Goal: Task Accomplishment & Management: Manage account settings

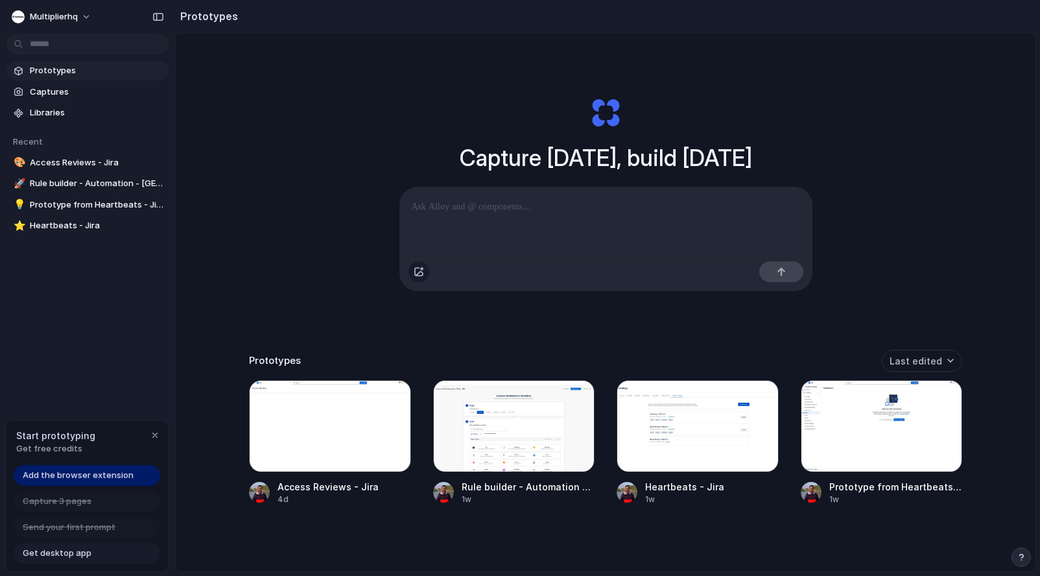
click at [420, 276] on div "button" at bounding box center [419, 272] width 10 height 10
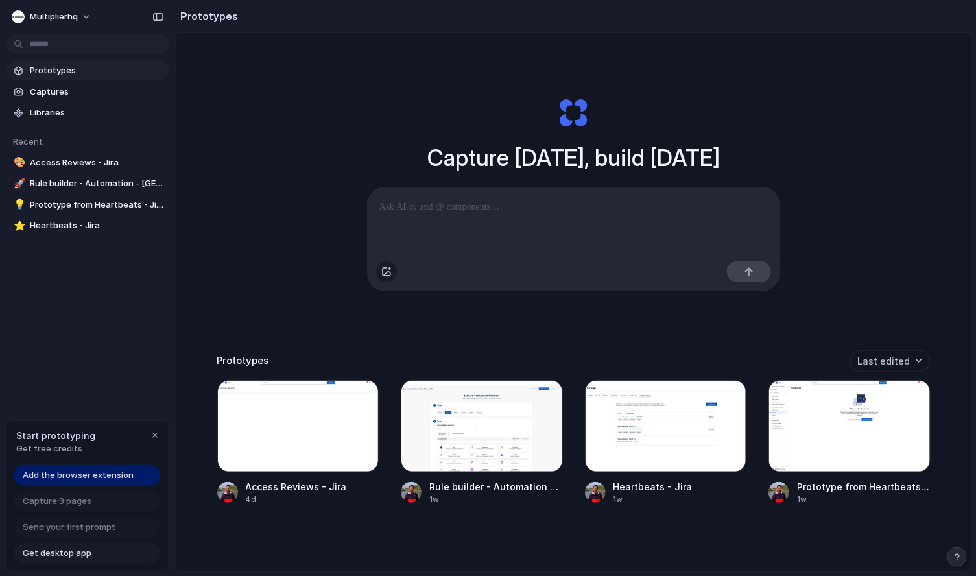
click at [381, 276] on div "button" at bounding box center [386, 272] width 10 height 10
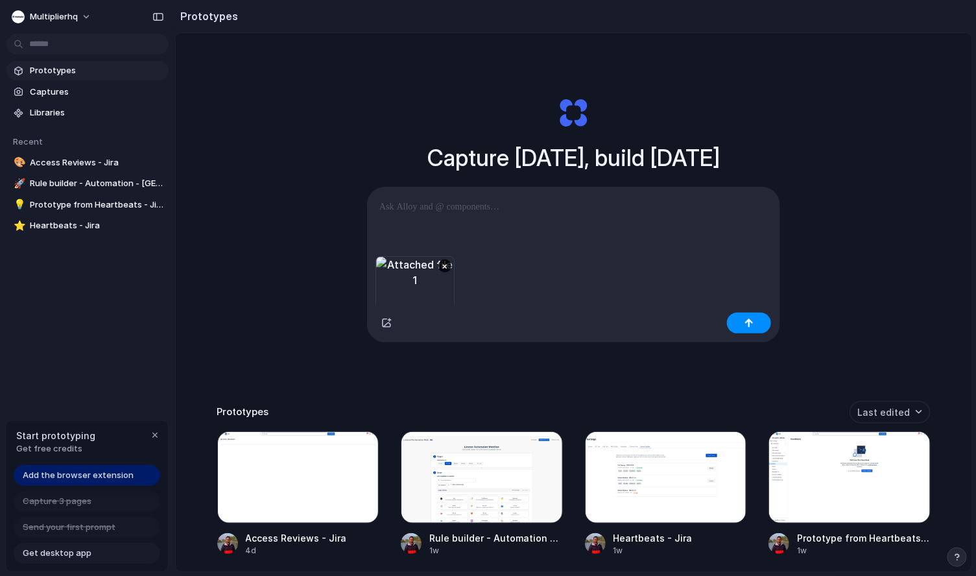
click at [454, 214] on div at bounding box center [574, 221] width 412 height 69
drag, startPoint x: 654, startPoint y: 226, endPoint x: 768, endPoint y: 237, distance: 114.0
click at [768, 237] on div "**********" at bounding box center [574, 221] width 412 height 69
click at [744, 320] on div "button" at bounding box center [748, 322] width 9 height 9
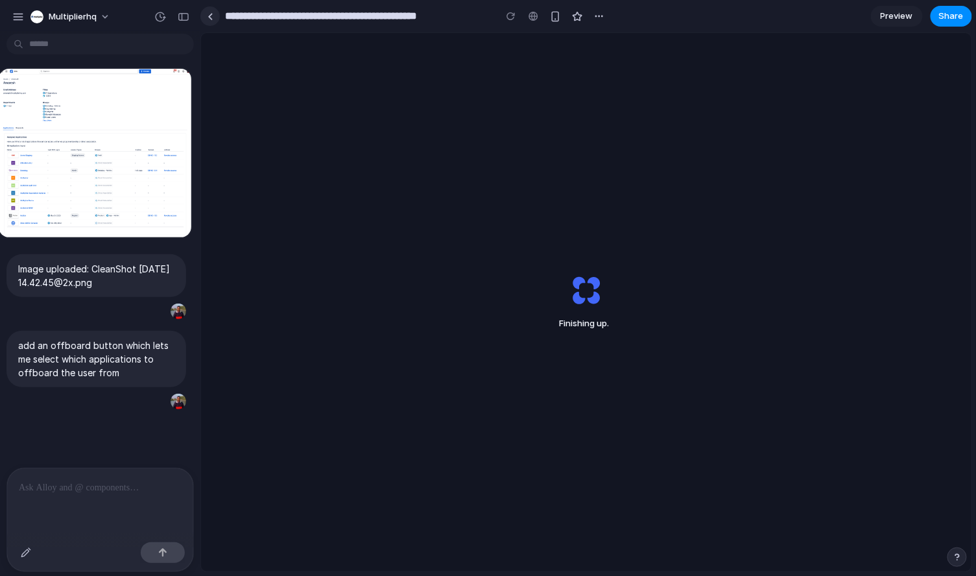
click at [211, 16] on div at bounding box center [211, 16] width 6 height 7
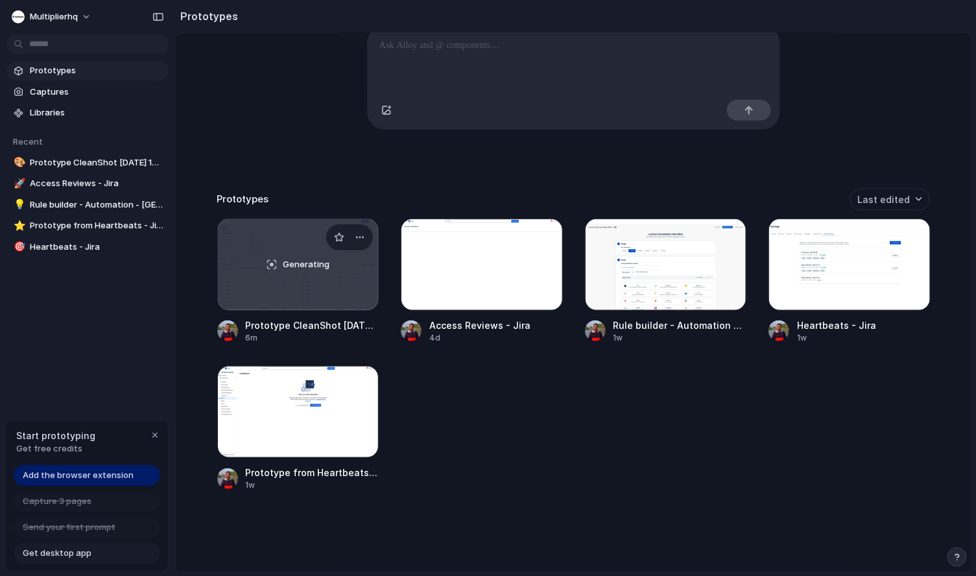
scroll to position [167, 0]
click at [541, 240] on div "button" at bounding box center [544, 237] width 10 height 10
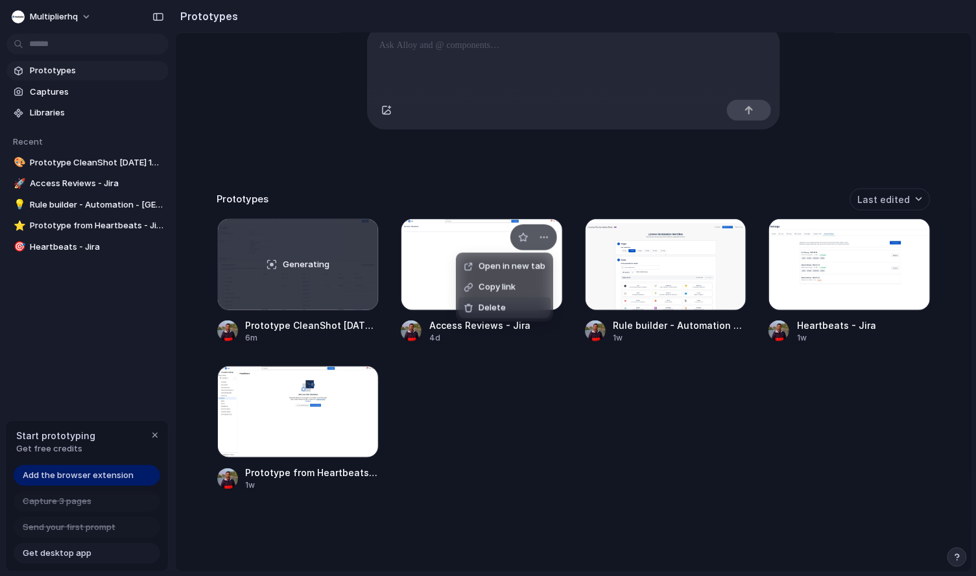
click at [495, 309] on span "Delete" at bounding box center [492, 308] width 27 height 13
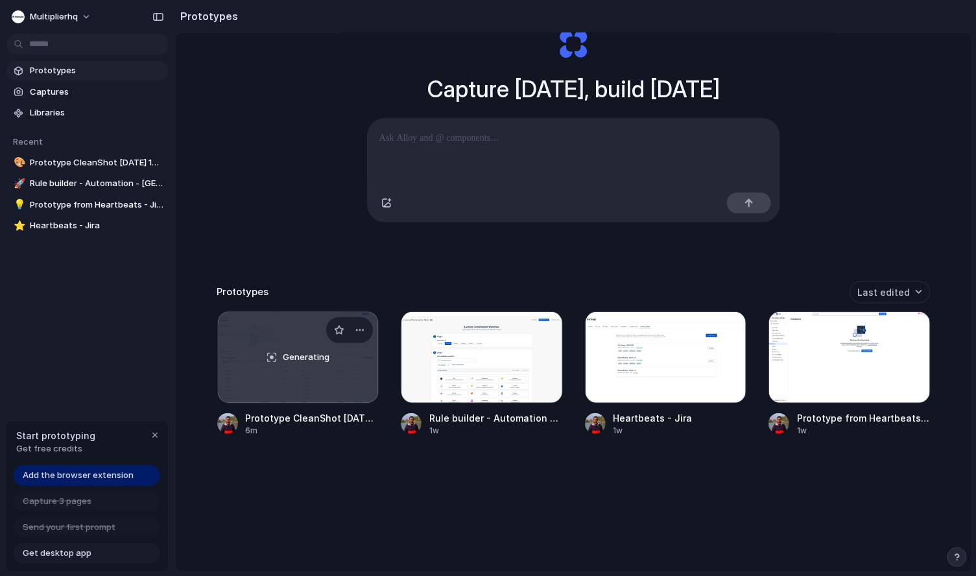
click at [298, 375] on div "Generating" at bounding box center [298, 357] width 161 height 91
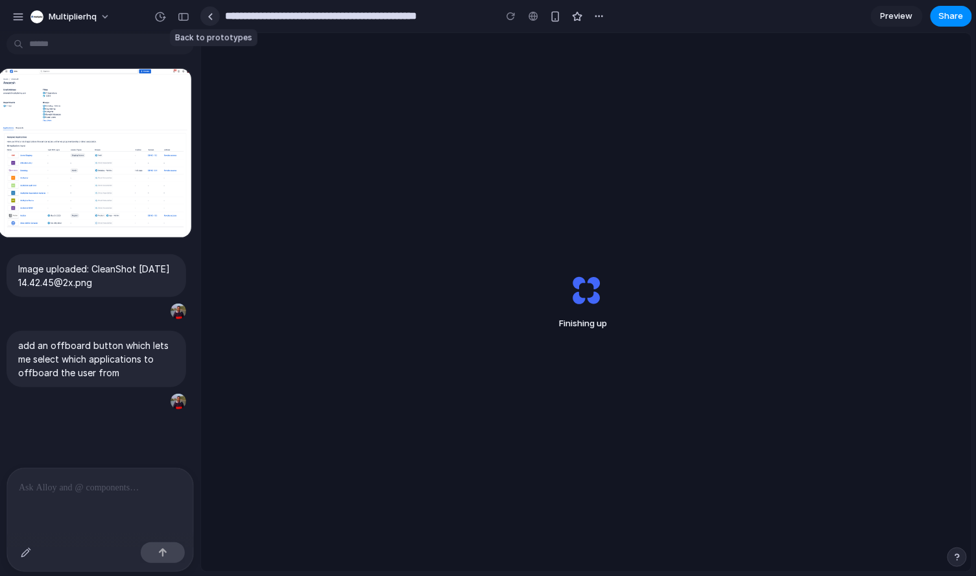
click at [217, 12] on link at bounding box center [209, 15] width 19 height 19
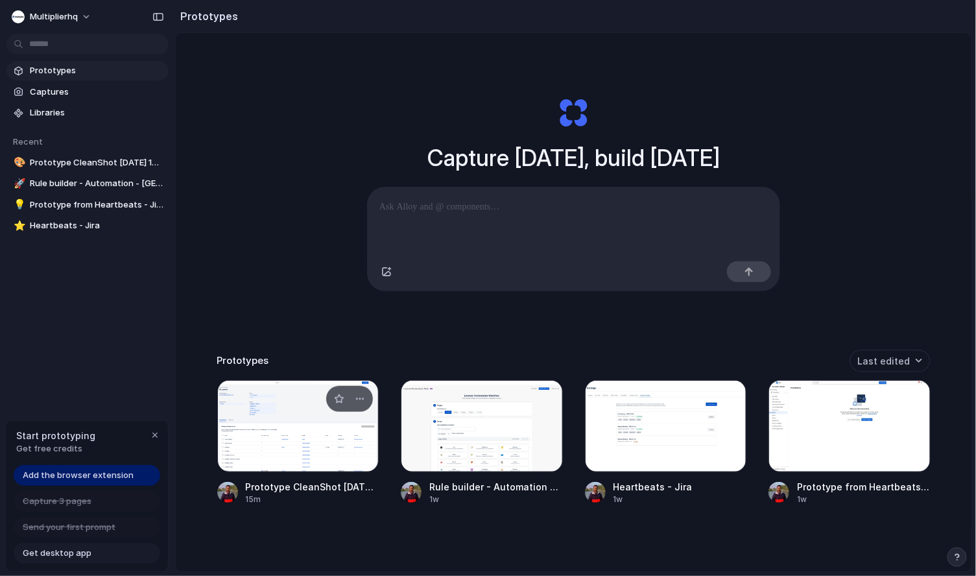
click at [276, 402] on div at bounding box center [298, 426] width 162 height 92
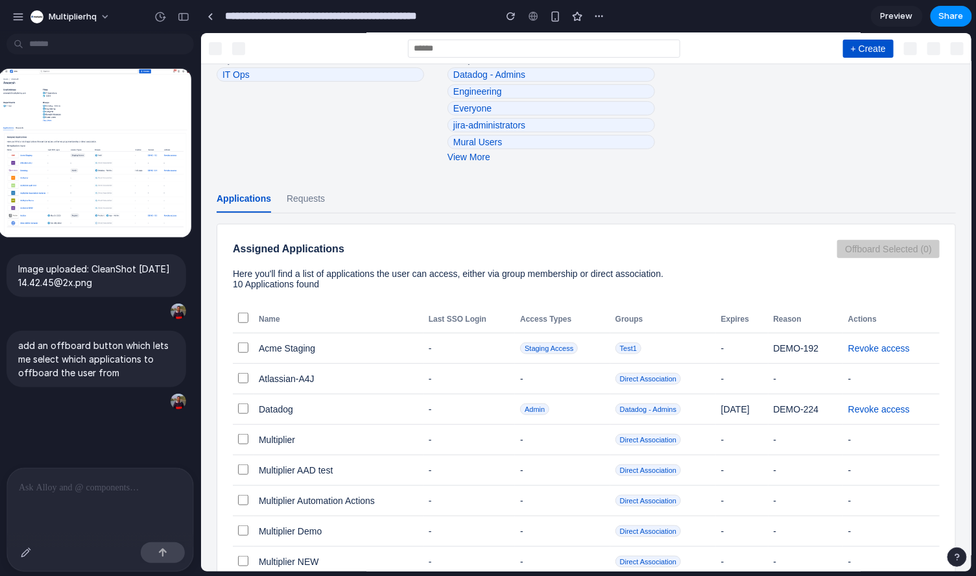
scroll to position [241, 0]
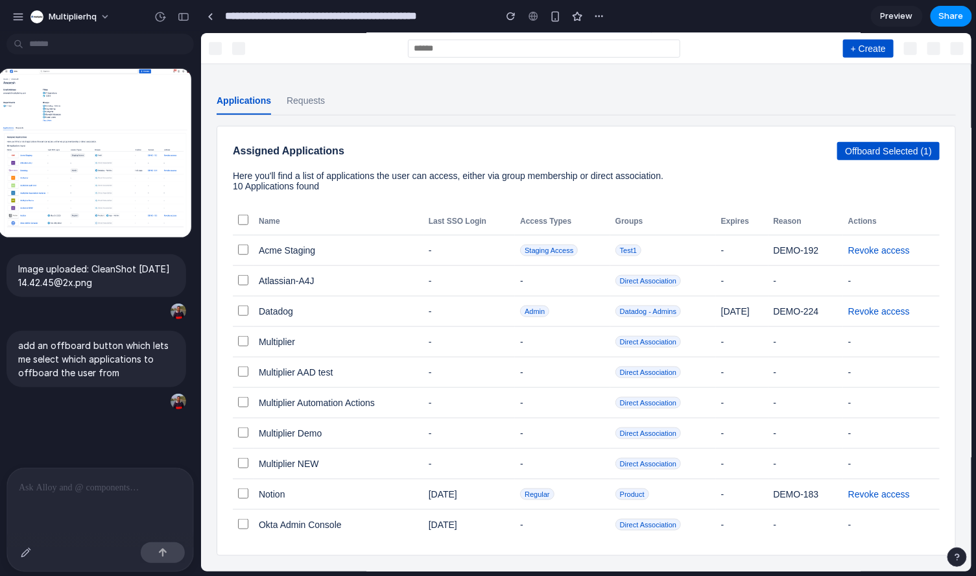
click at [239, 375] on td at bounding box center [242, 372] width 21 height 30
click at [837, 148] on button "Offboard Selected (2)" at bounding box center [888, 150] width 102 height 18
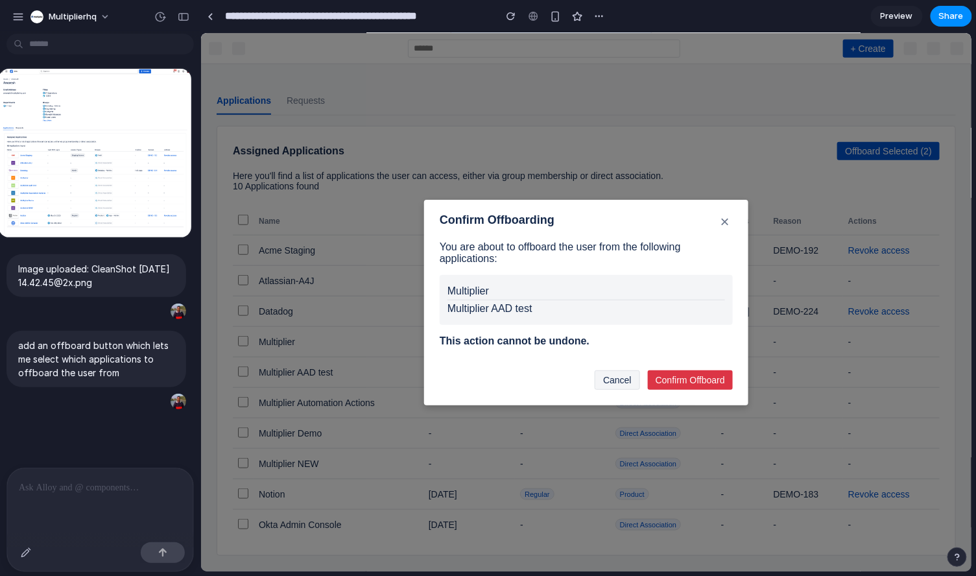
click at [722, 220] on button "×" at bounding box center [725, 220] width 16 height 16
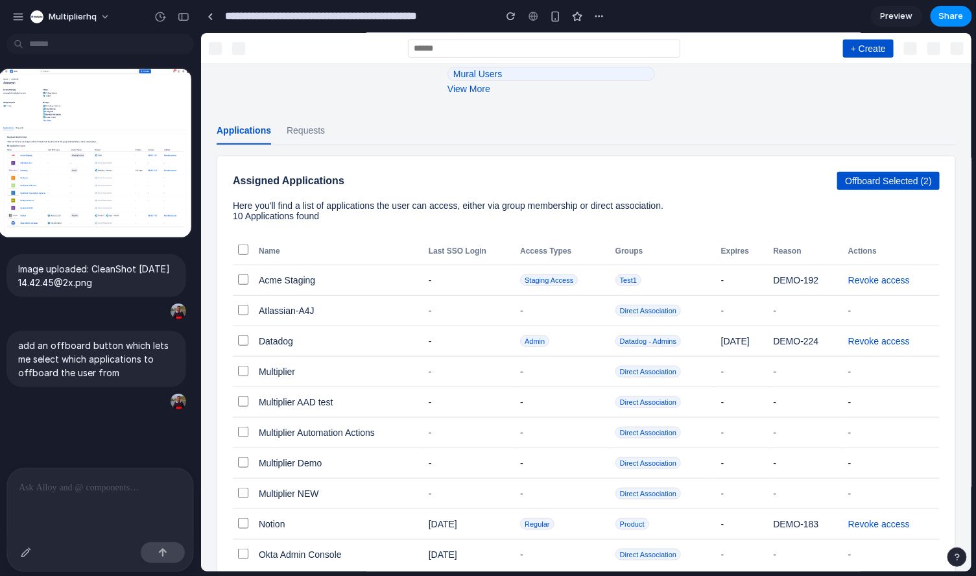
scroll to position [208, 0]
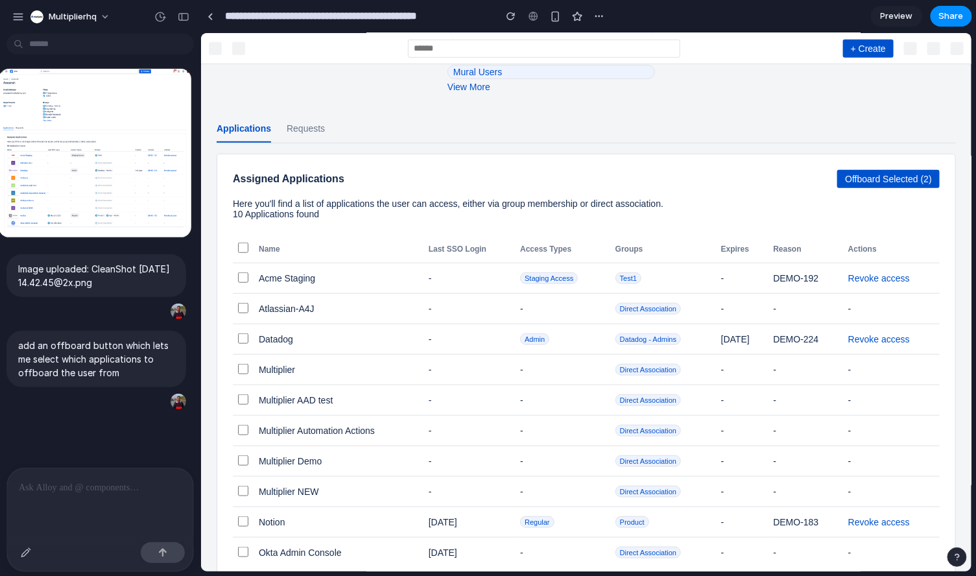
click at [247, 414] on td at bounding box center [242, 400] width 21 height 30
click at [246, 411] on td at bounding box center [242, 400] width 21 height 30
click at [241, 376] on td at bounding box center [242, 369] width 21 height 30
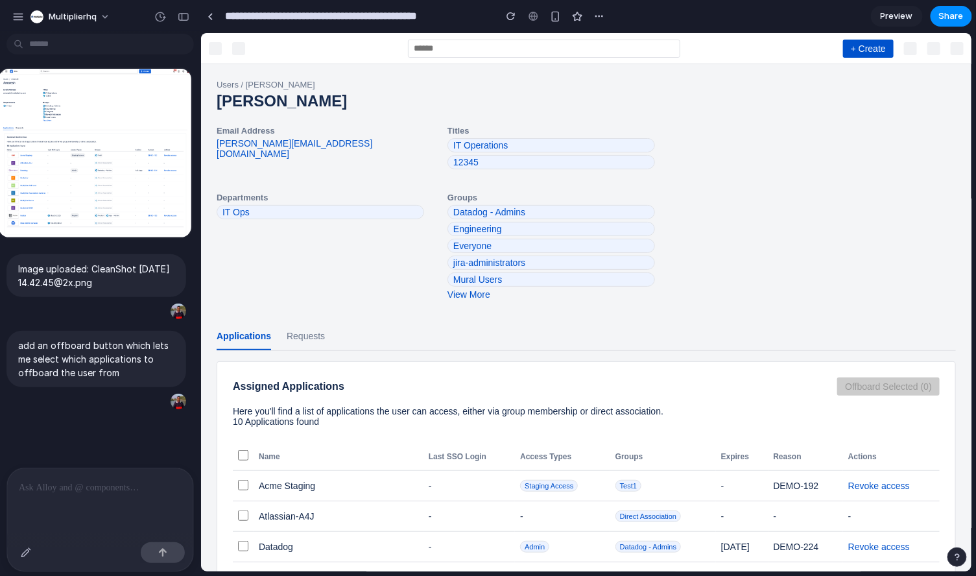
scroll to position [241, 0]
